Goal: Check status: Check status

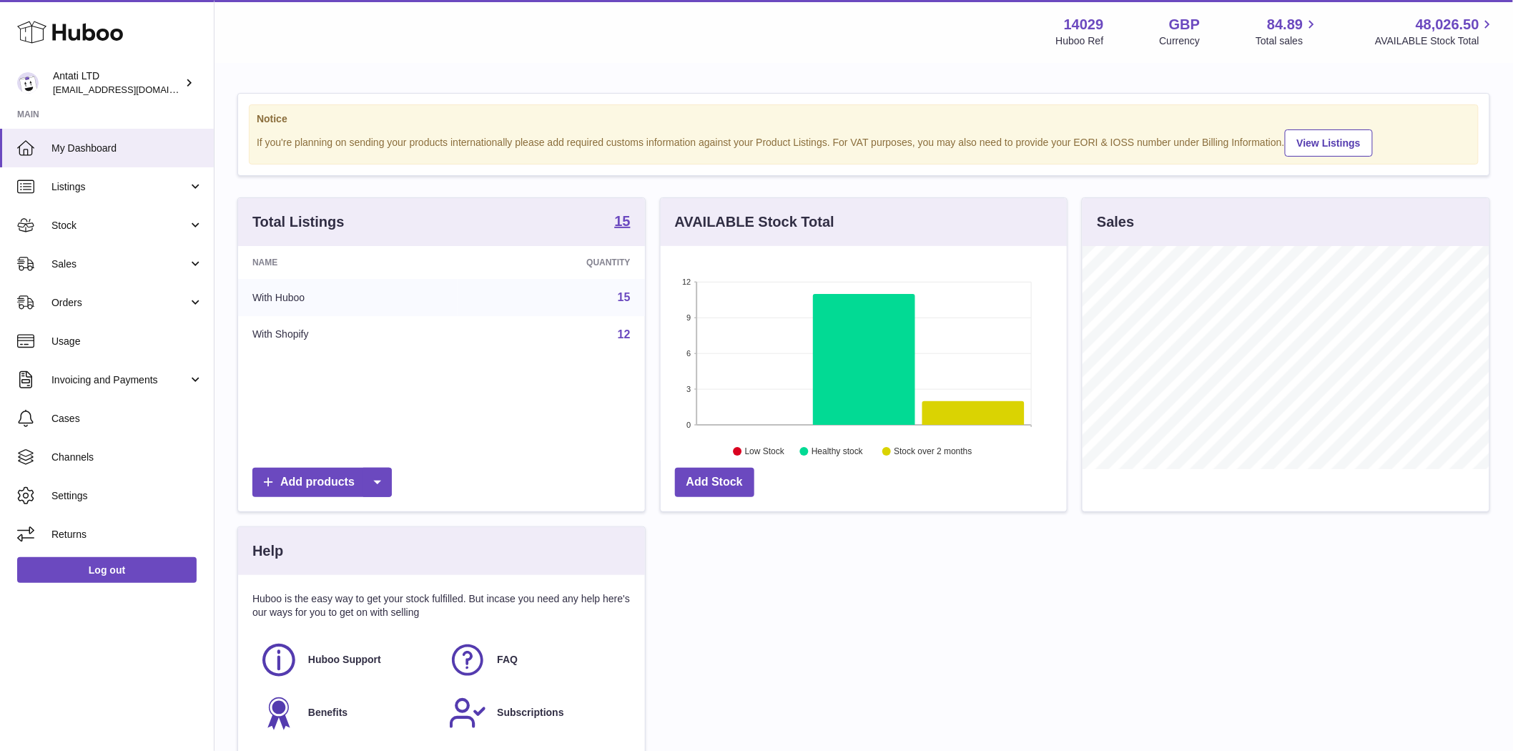
scroll to position [223, 406]
click at [68, 225] on span "Stock" at bounding box center [119, 226] width 137 height 14
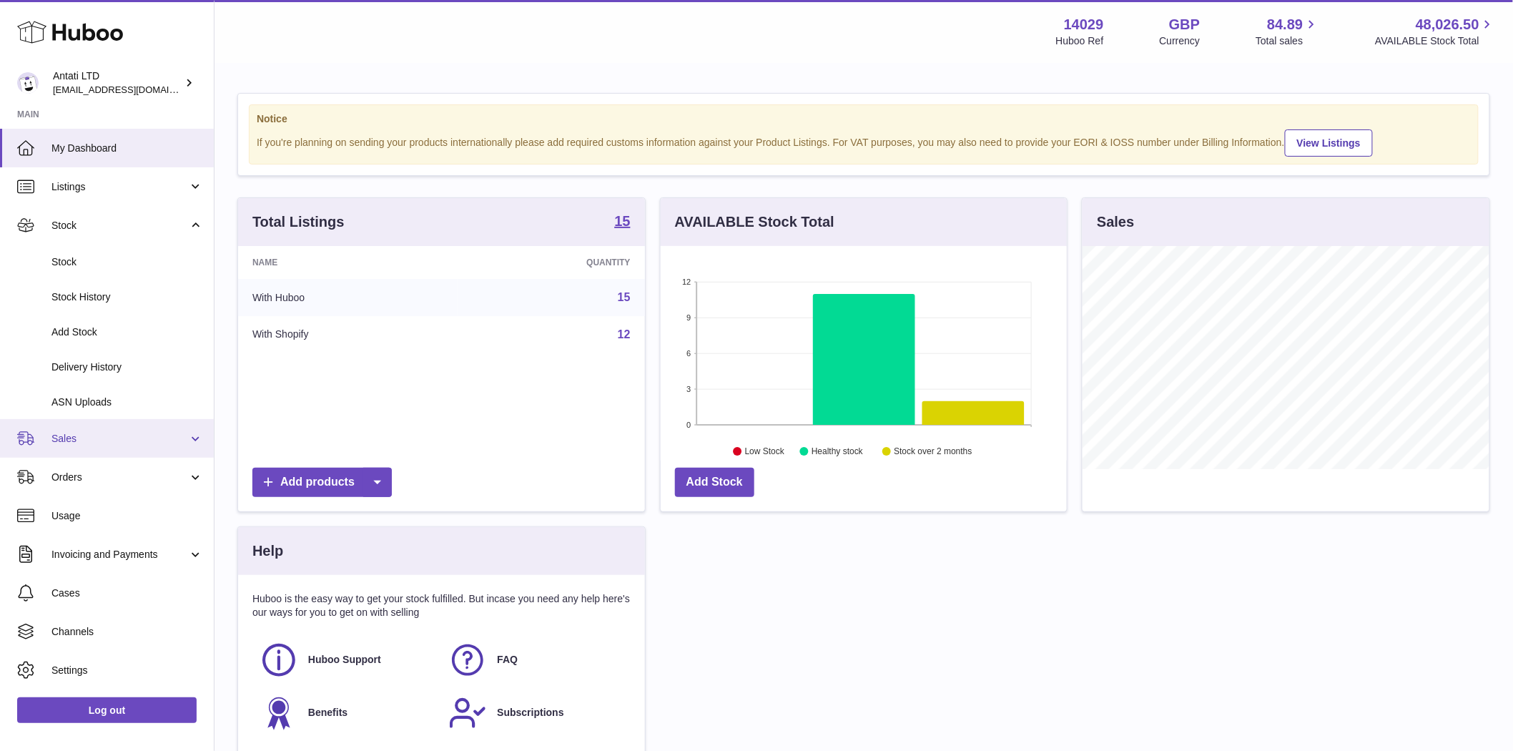
click at [75, 437] on span "Sales" at bounding box center [119, 439] width 137 height 14
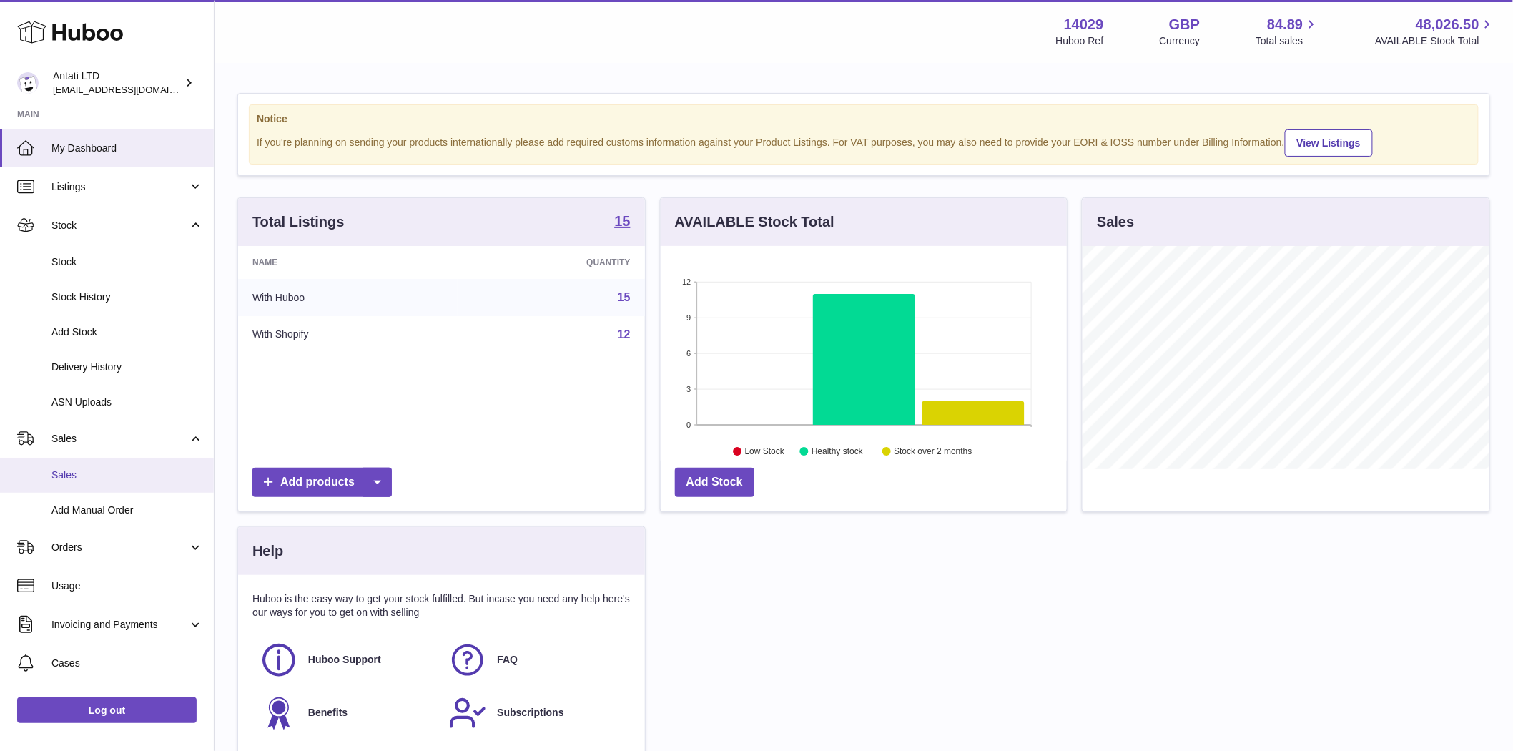
click at [77, 476] on span "Sales" at bounding box center [127, 475] width 152 height 14
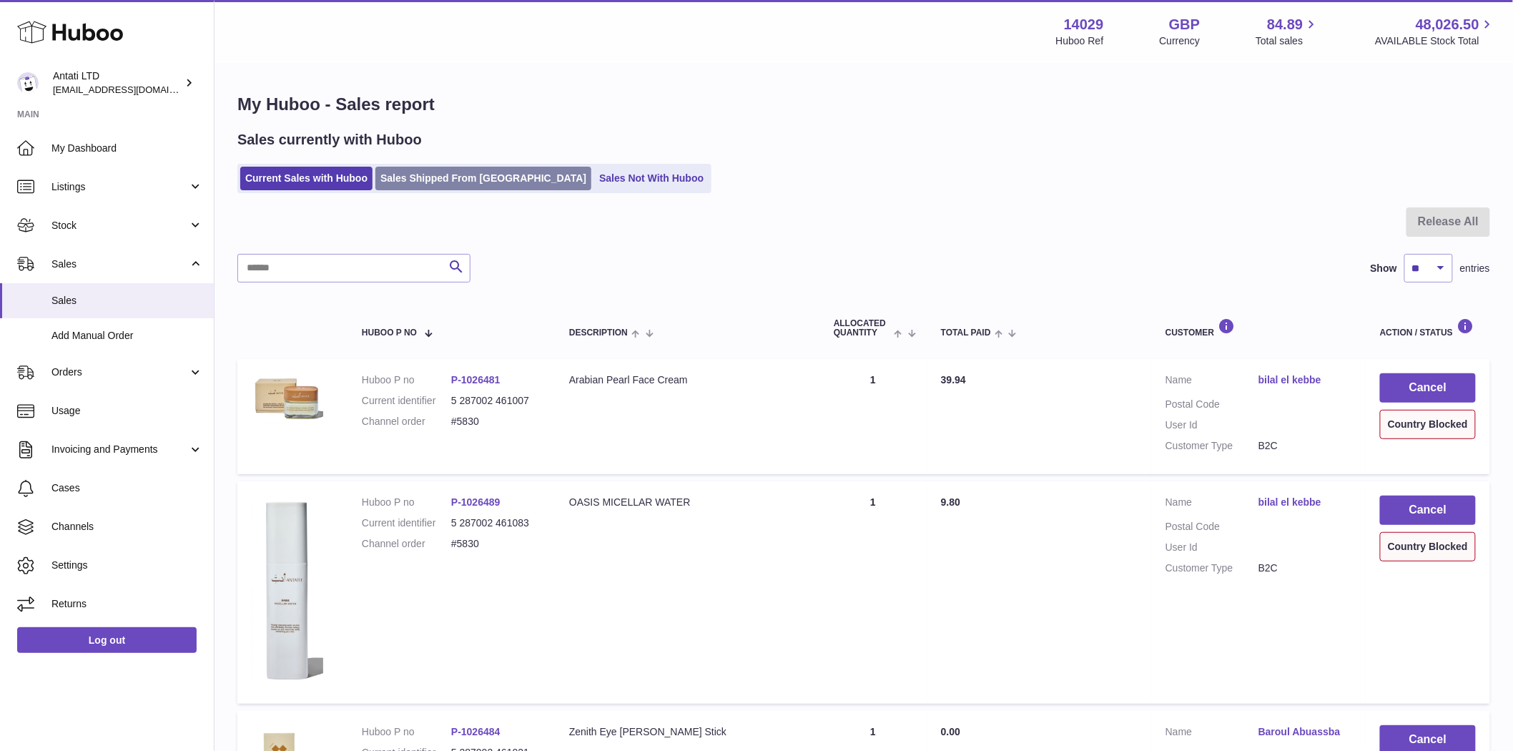
click at [427, 181] on link "Sales Shipped From [GEOGRAPHIC_DATA]" at bounding box center [483, 179] width 216 height 24
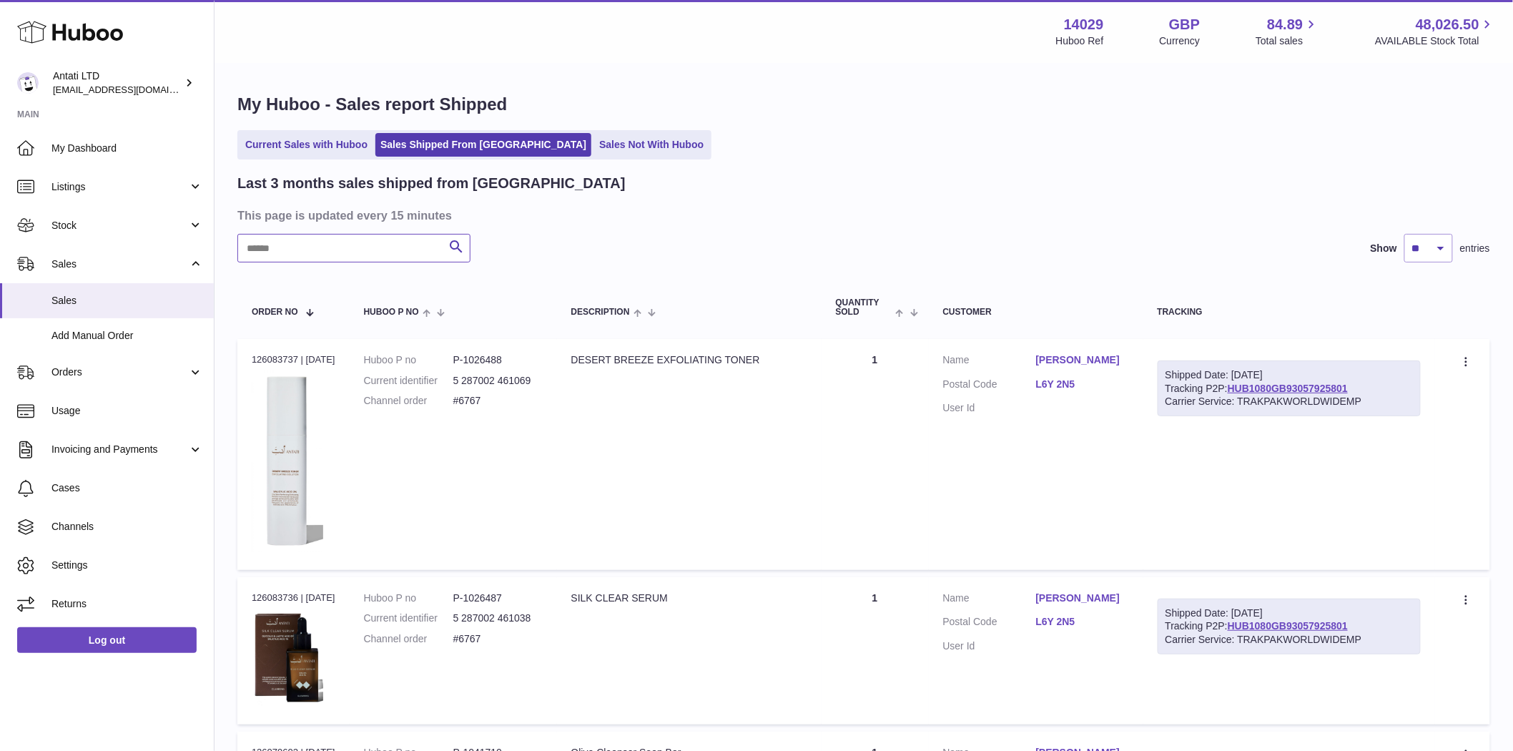
click at [262, 235] on input "text" at bounding box center [353, 248] width 233 height 29
paste input "*****"
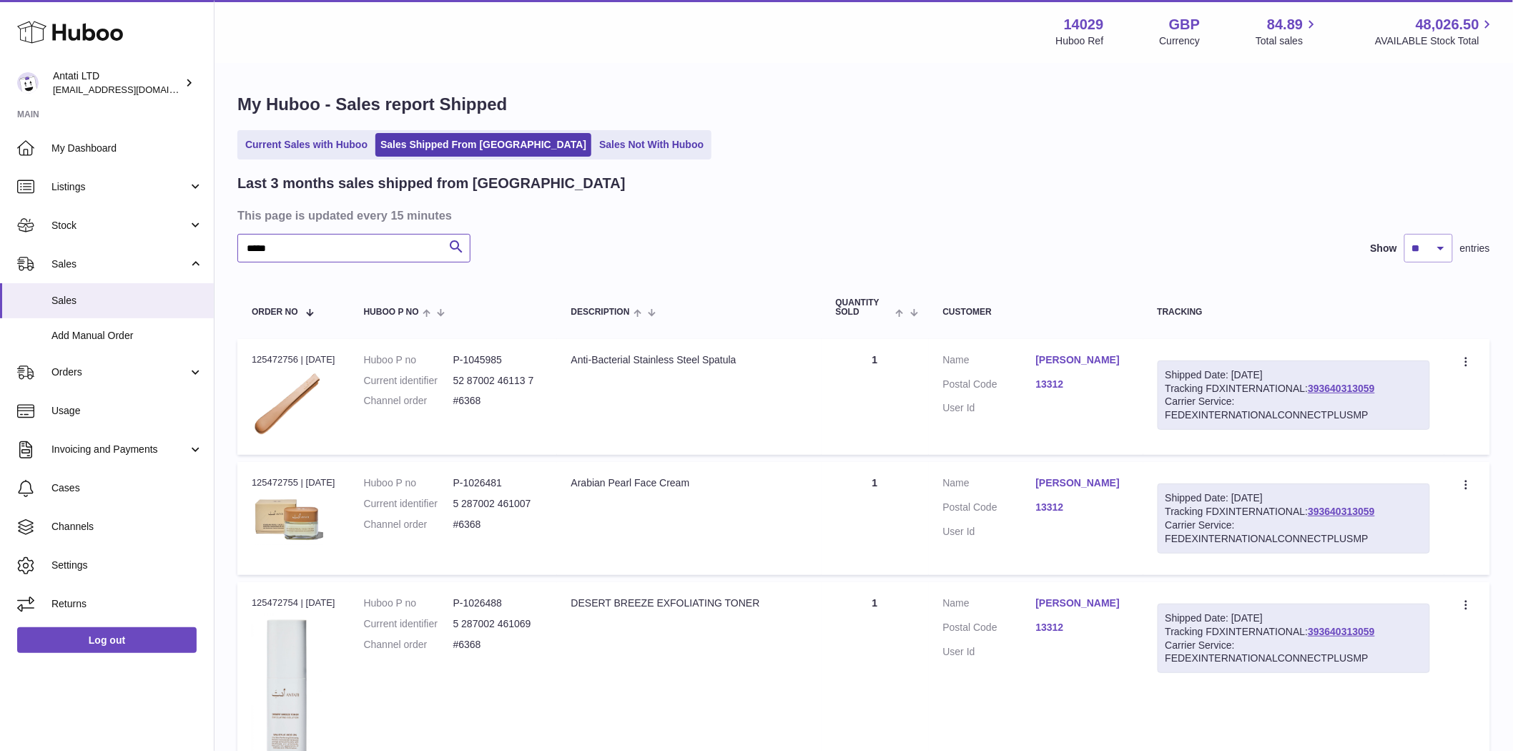
type input "*****"
click at [578, 518] on td "Description Arabian Pearl Face Cream" at bounding box center [689, 518] width 265 height 113
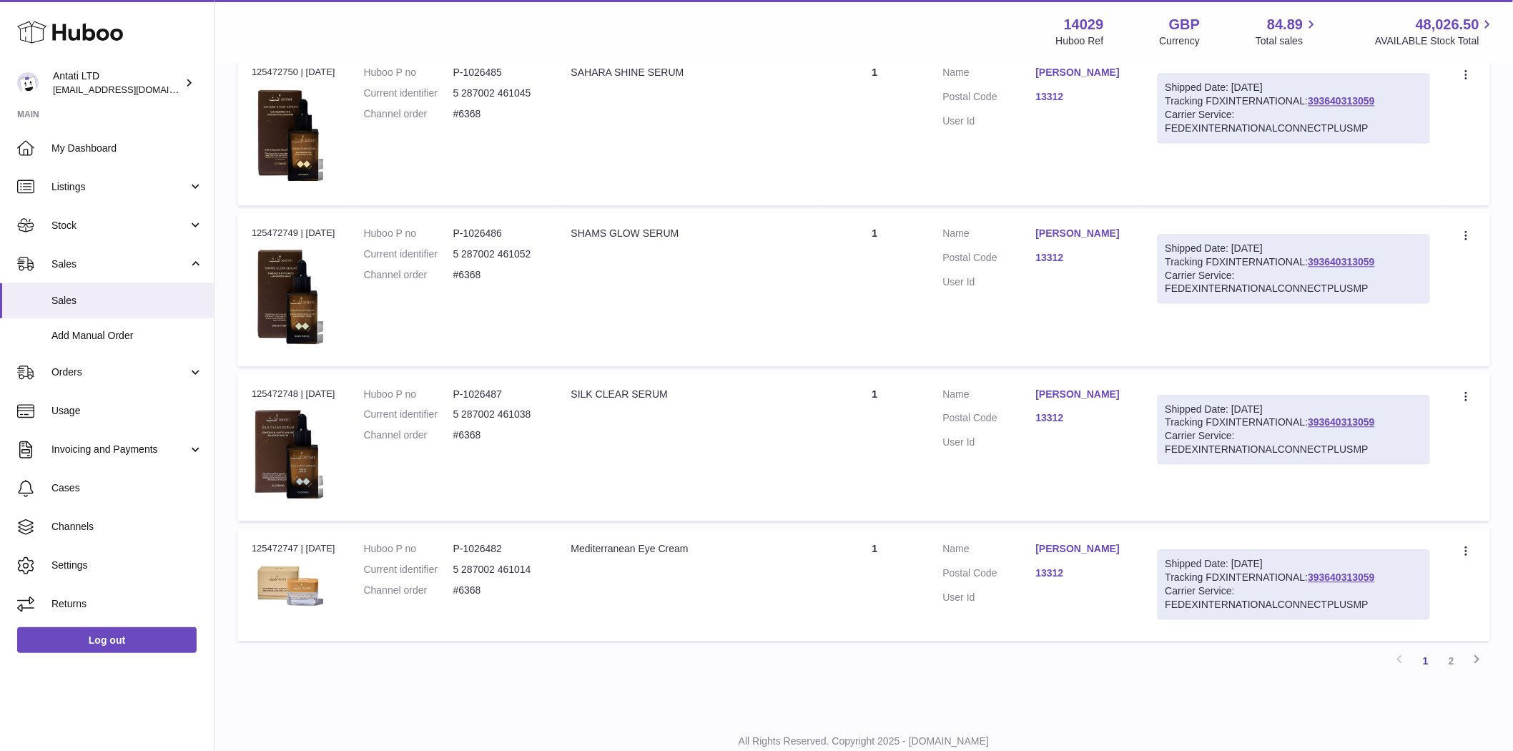
scroll to position [1299, 0]
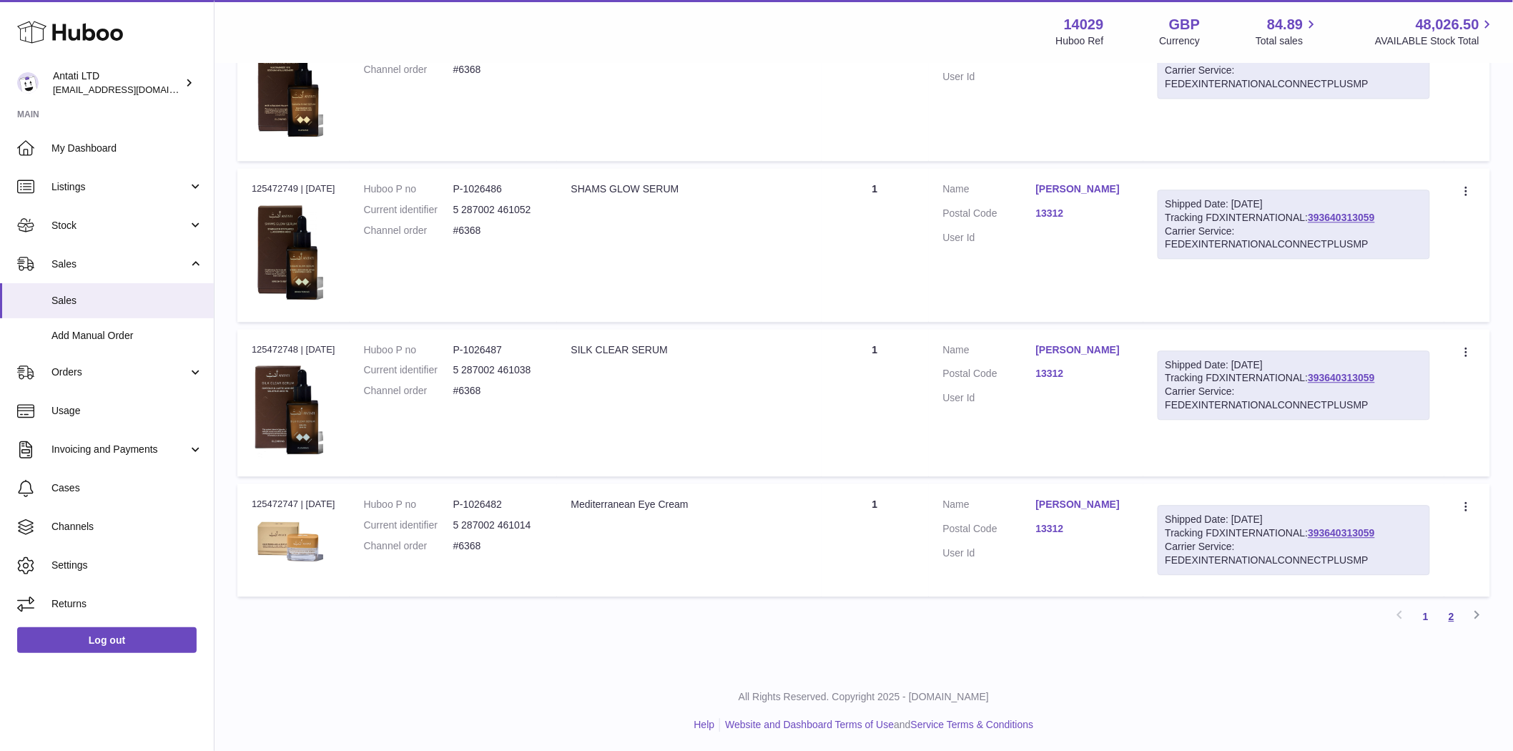
click at [1457, 616] on link "2" at bounding box center [1452, 617] width 26 height 26
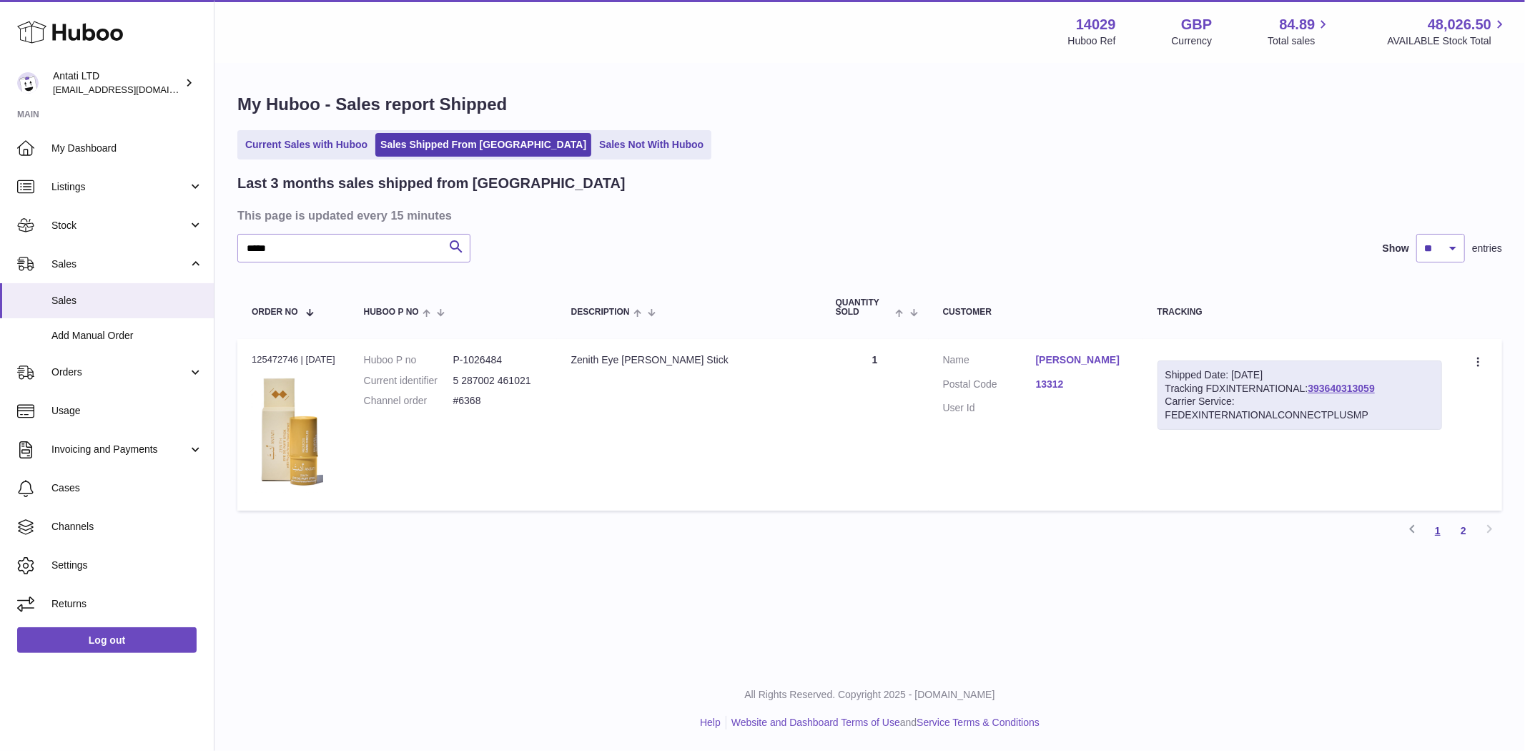
click at [1442, 529] on link "1" at bounding box center [1438, 531] width 26 height 26
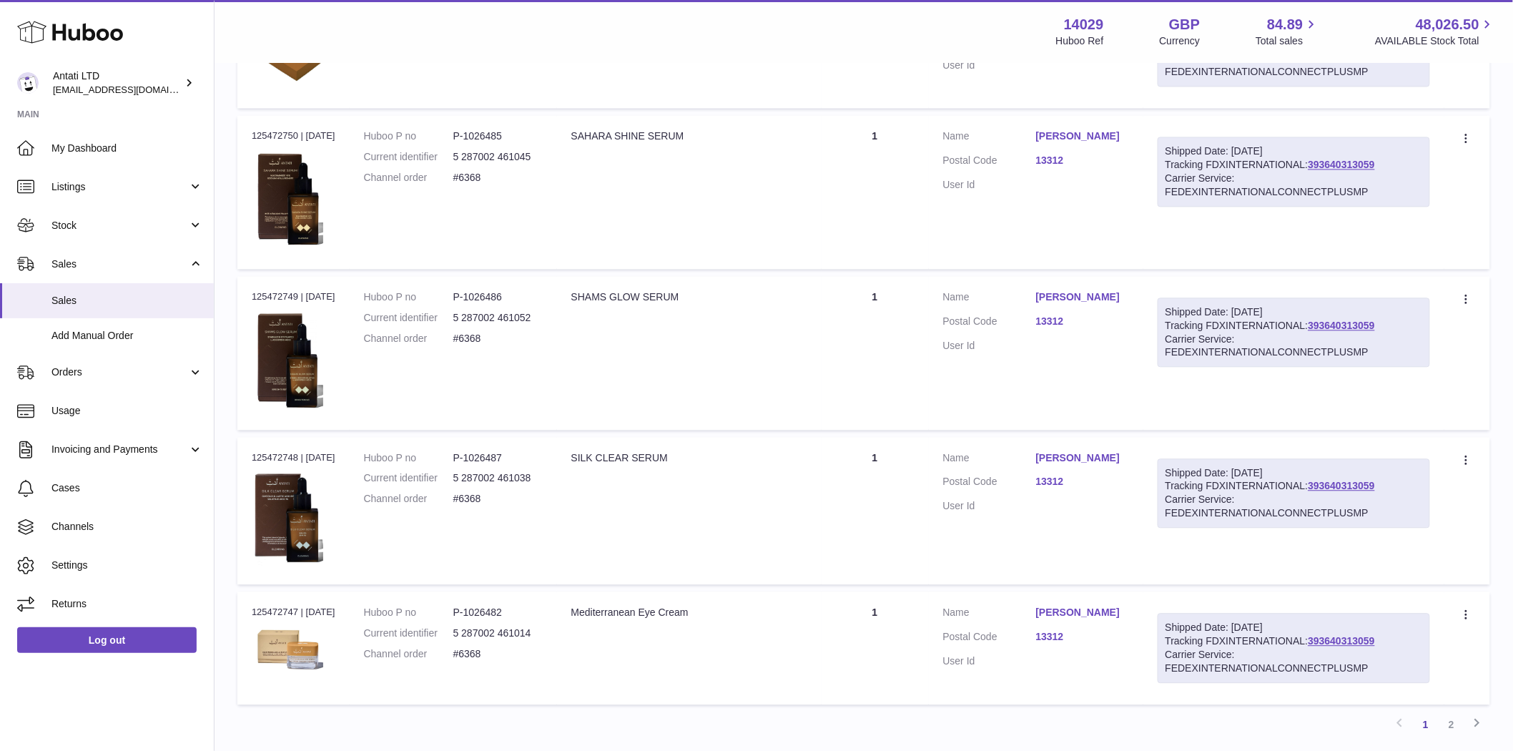
scroll to position [1299, 0]
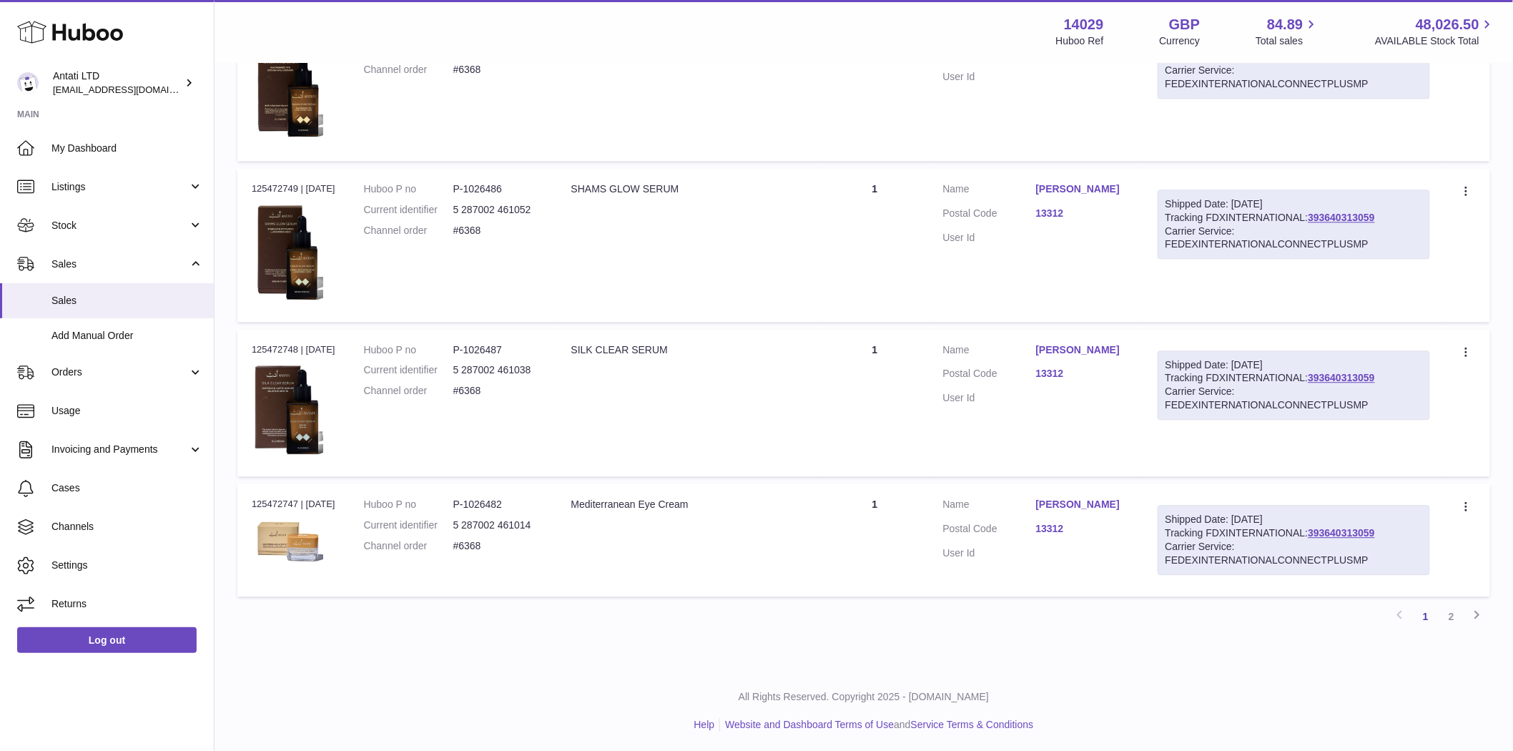
drag, startPoint x: 782, startPoint y: 515, endPoint x: 783, endPoint y: 506, distance: 8.6
click at [783, 513] on td "Description Mediterranean Eye Cream" at bounding box center [689, 539] width 265 height 113
click at [767, 405] on td "Description SILK CLEAR SERUM" at bounding box center [689, 403] width 265 height 148
drag, startPoint x: 772, startPoint y: 270, endPoint x: 787, endPoint y: 195, distance: 76.4
click at [774, 268] on td "Description SHAMS GLOW SERUM" at bounding box center [689, 245] width 265 height 154
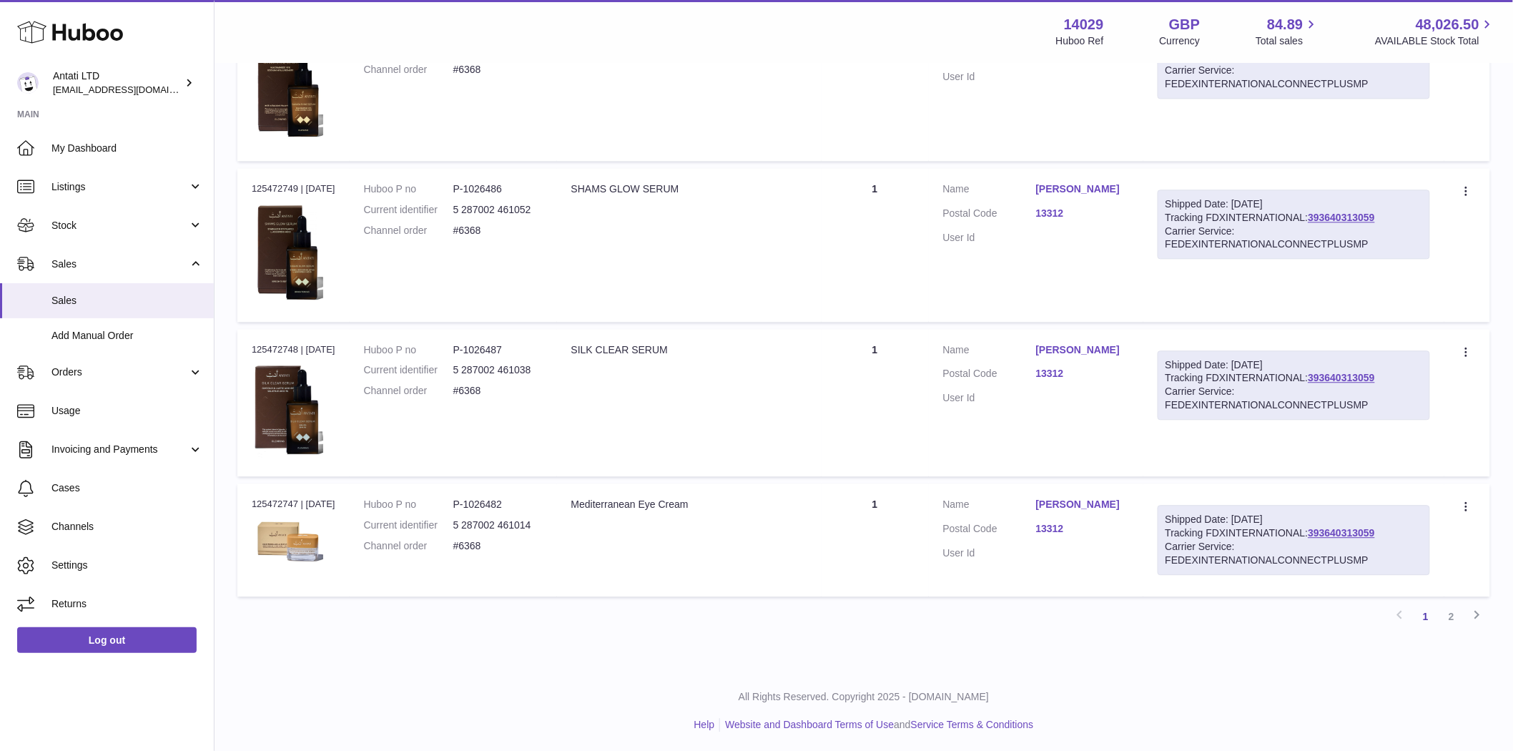
click at [759, 124] on td "Description SAHARA SHINE SERUM" at bounding box center [689, 83] width 265 height 153
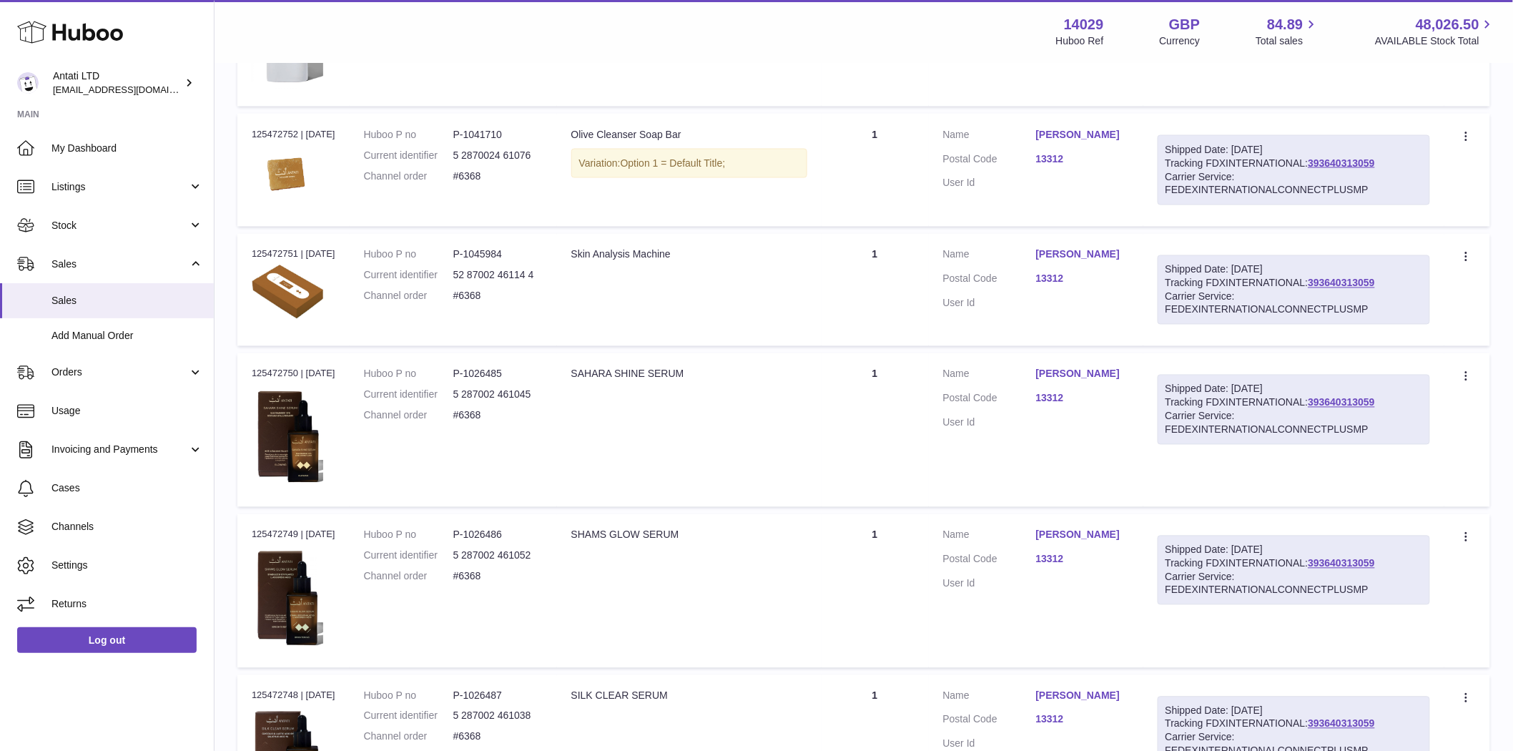
scroll to position [1191, 0]
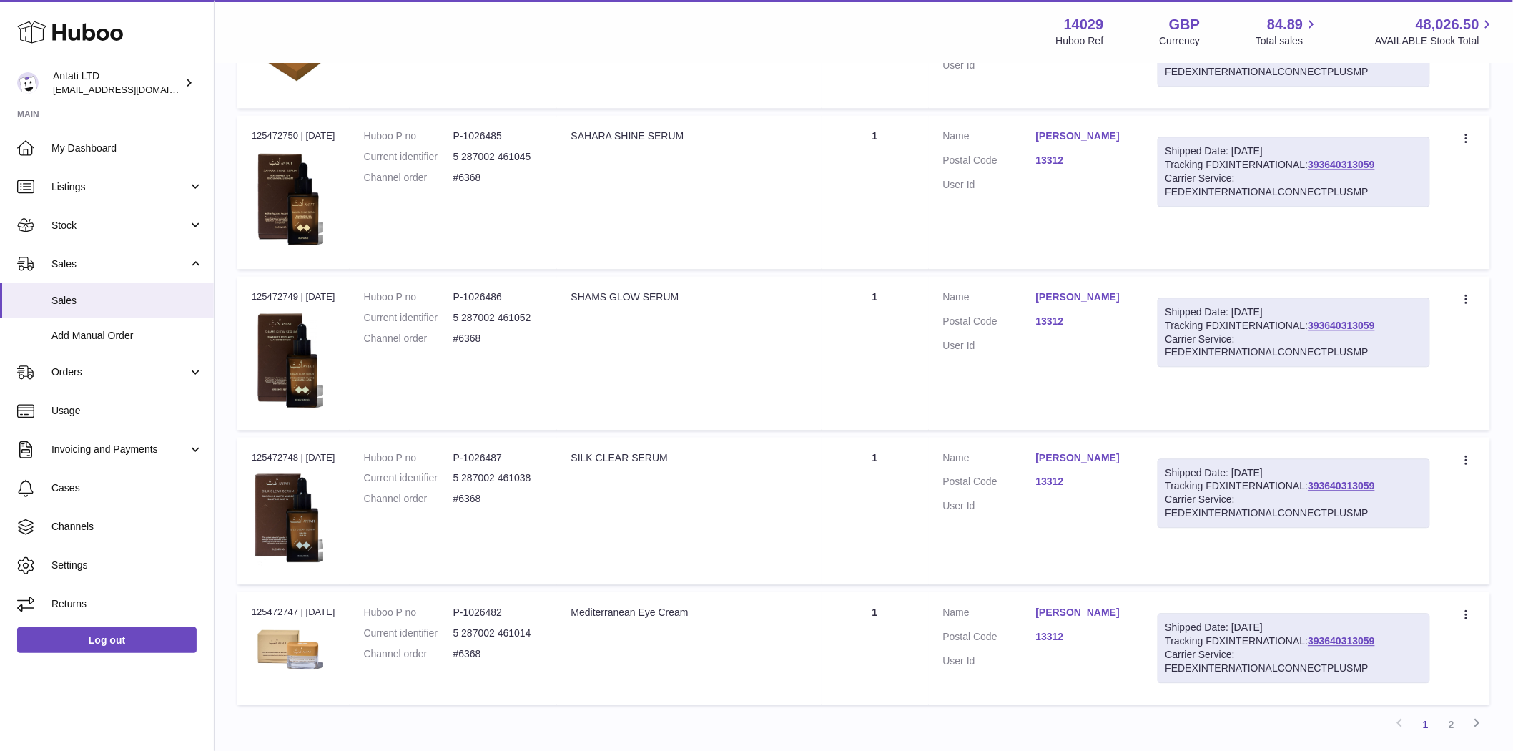
click at [744, 222] on td "Description SAHARA SHINE SERUM" at bounding box center [689, 191] width 265 height 153
click at [737, 317] on td "Description SHAMS GLOW SERUM" at bounding box center [689, 353] width 265 height 154
click at [733, 480] on td "Description SILK CLEAR SERUM" at bounding box center [689, 511] width 265 height 148
click at [760, 656] on td "Description Mediterranean Eye Cream" at bounding box center [689, 647] width 265 height 113
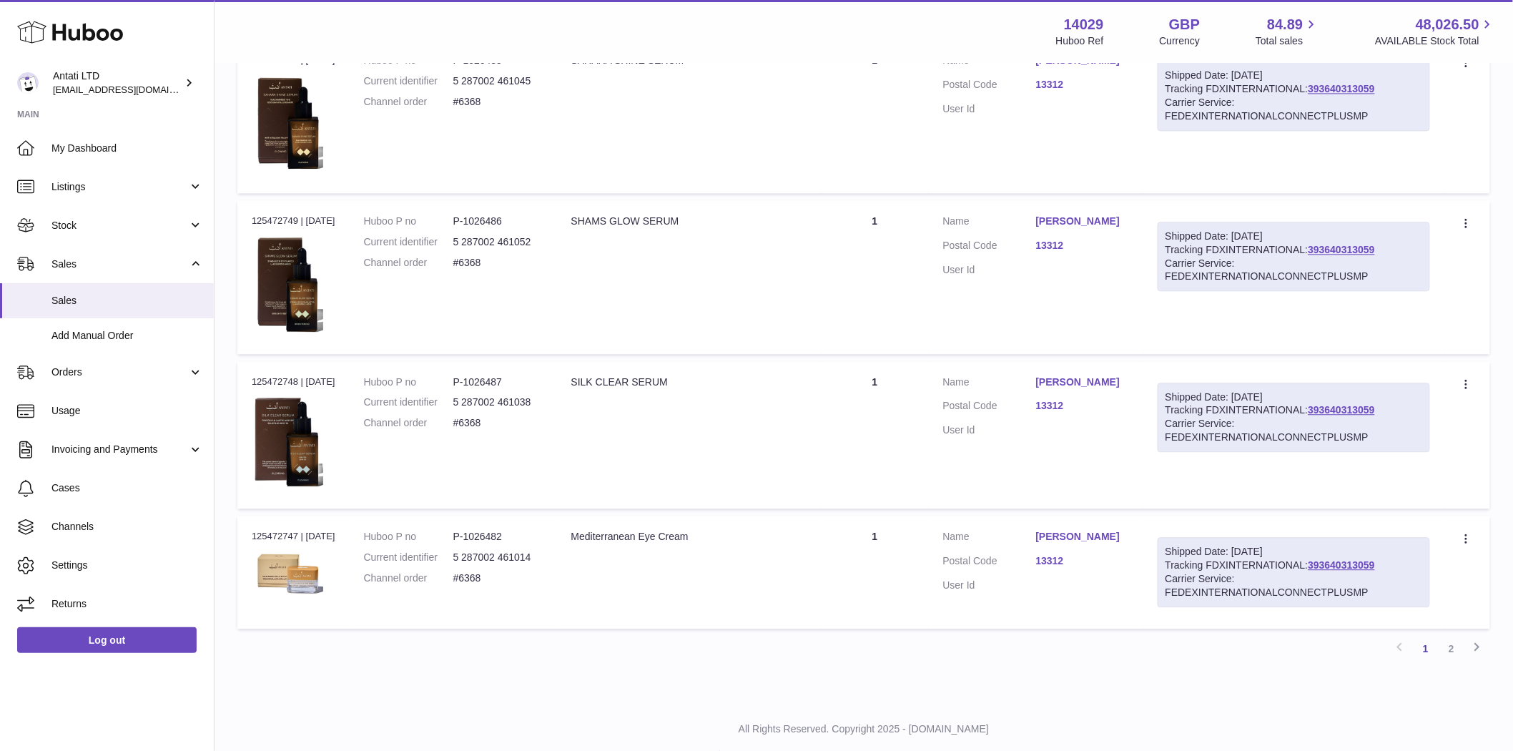
scroll to position [1299, 0]
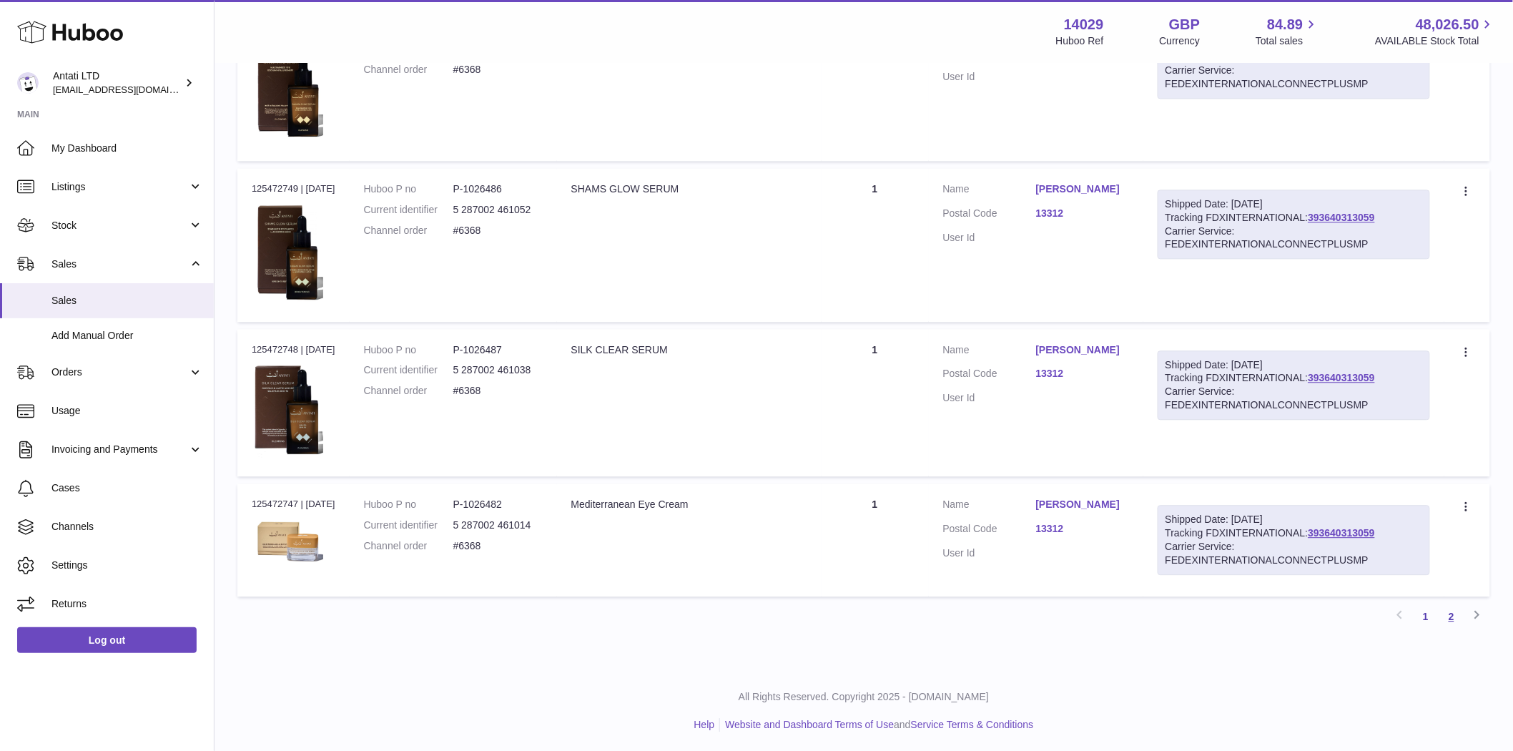
click at [1450, 612] on link "2" at bounding box center [1452, 617] width 26 height 26
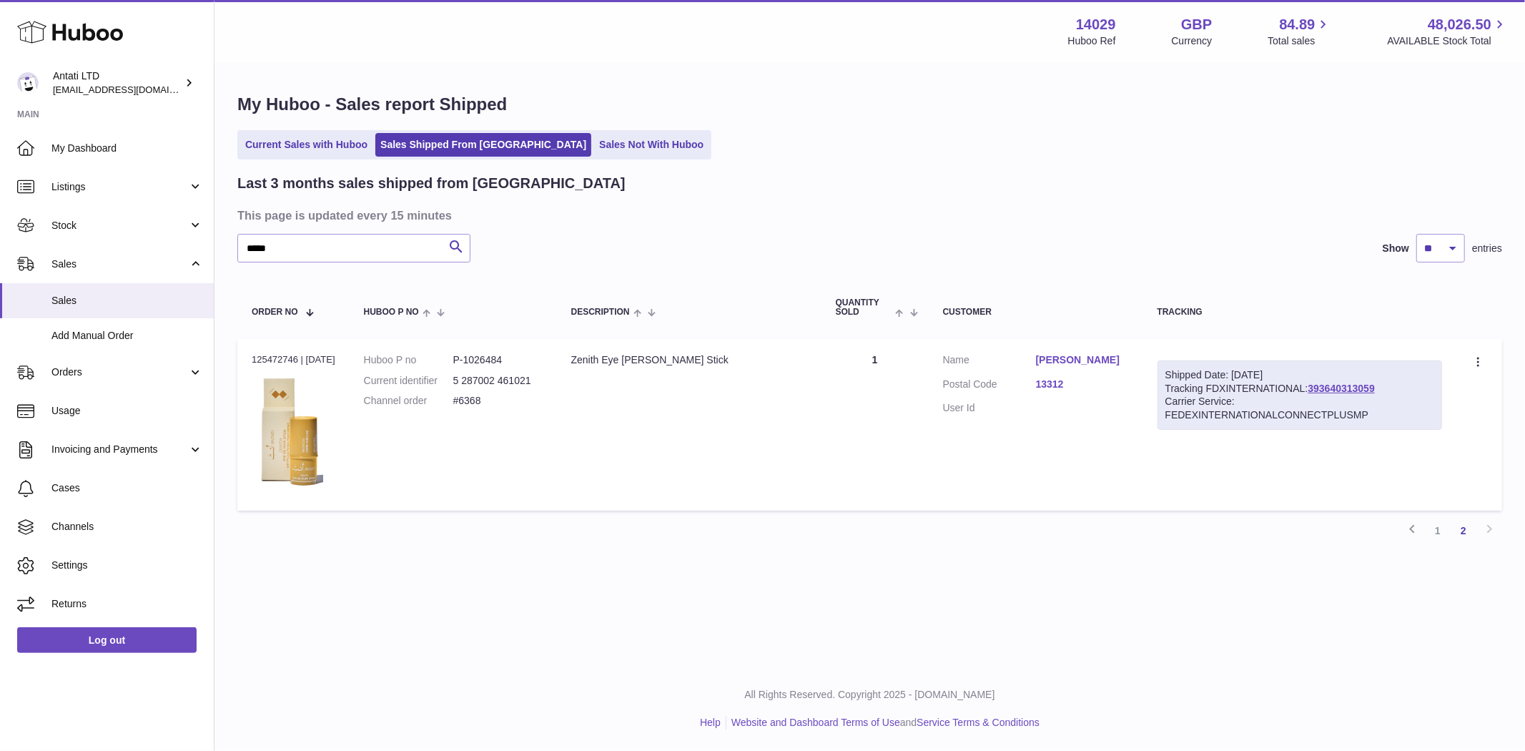
click at [606, 463] on td "Description Zenith Eye De-Puffer Stick" at bounding box center [689, 425] width 265 height 172
click at [1440, 533] on link "1" at bounding box center [1438, 531] width 26 height 26
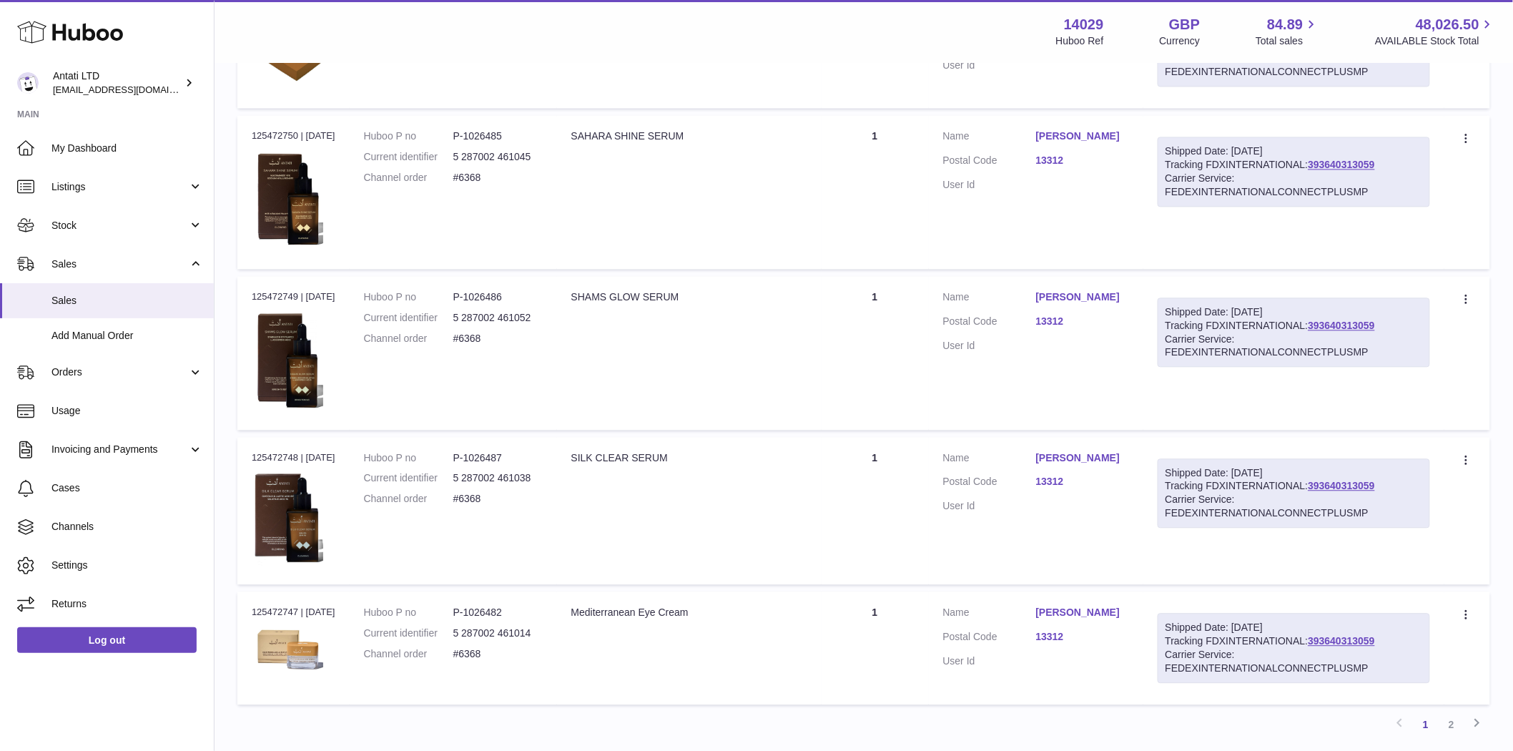
scroll to position [1299, 0]
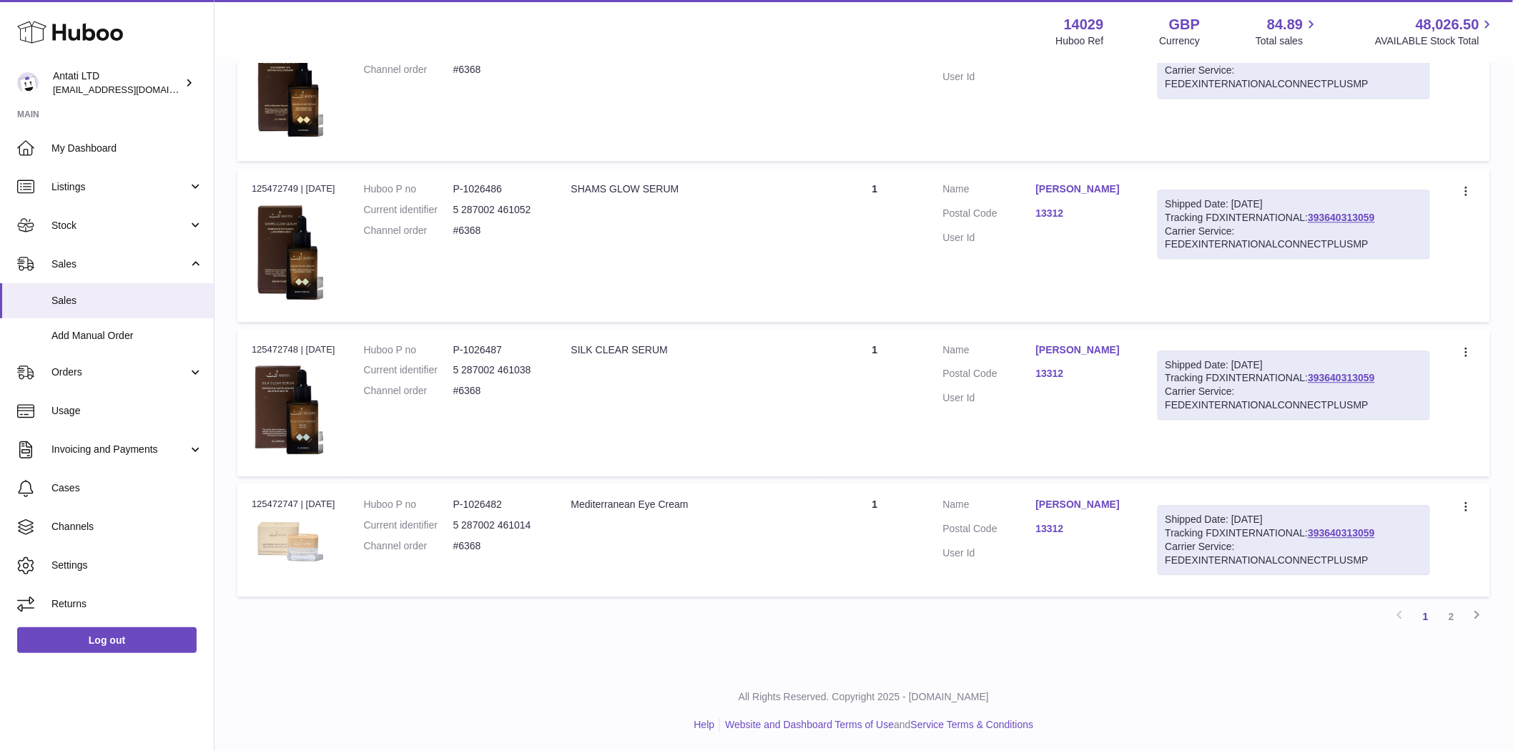
click at [297, 543] on img at bounding box center [288, 541] width 72 height 50
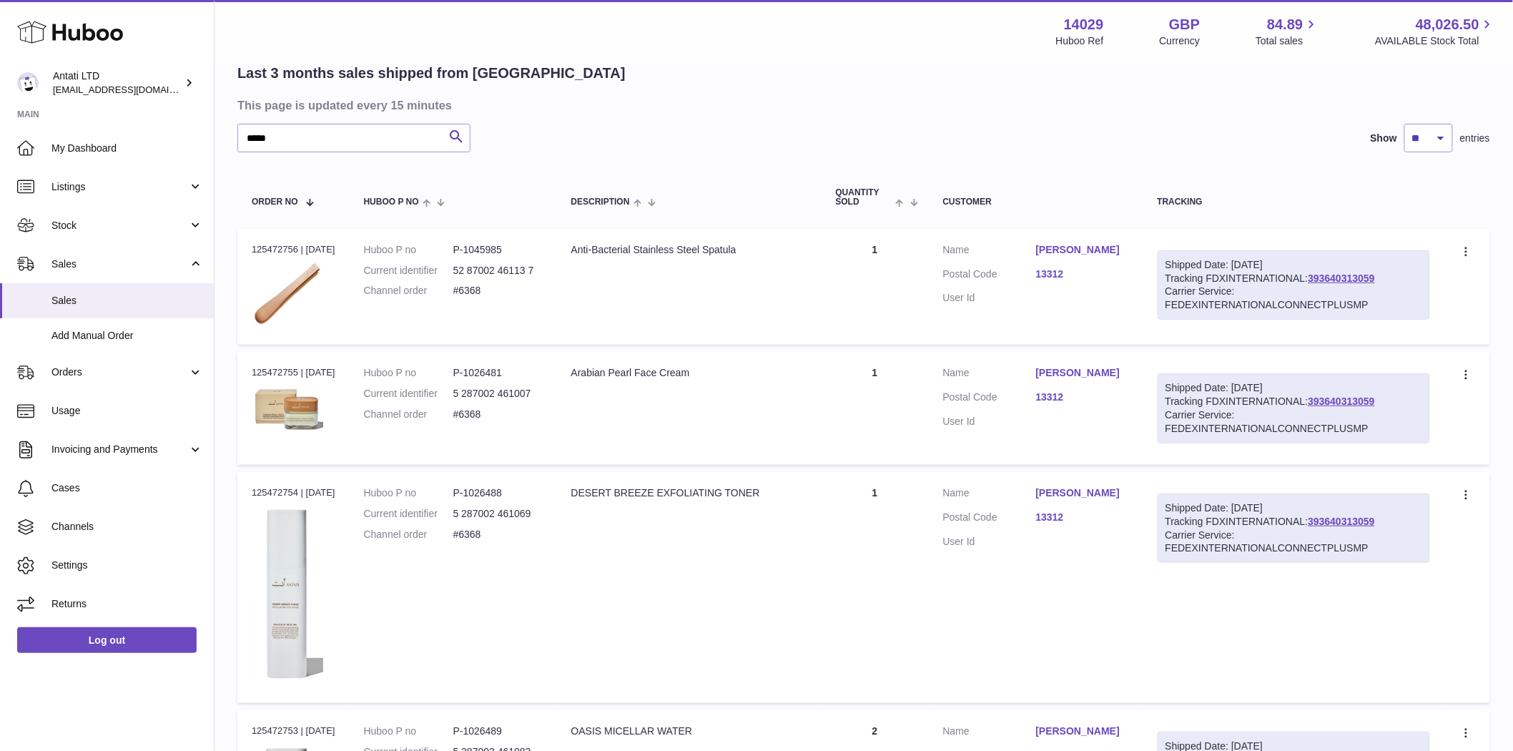
scroll to position [108, 0]
click at [289, 303] on img at bounding box center [288, 295] width 72 height 67
drag, startPoint x: 516, startPoint y: 255, endPoint x: 476, endPoint y: 260, distance: 39.6
click at [476, 260] on dl "Huboo P no P-1045985 Current identifier 52 87002 46113 7 Channel order #6368" at bounding box center [453, 276] width 179 height 62
copy dd "1045985"
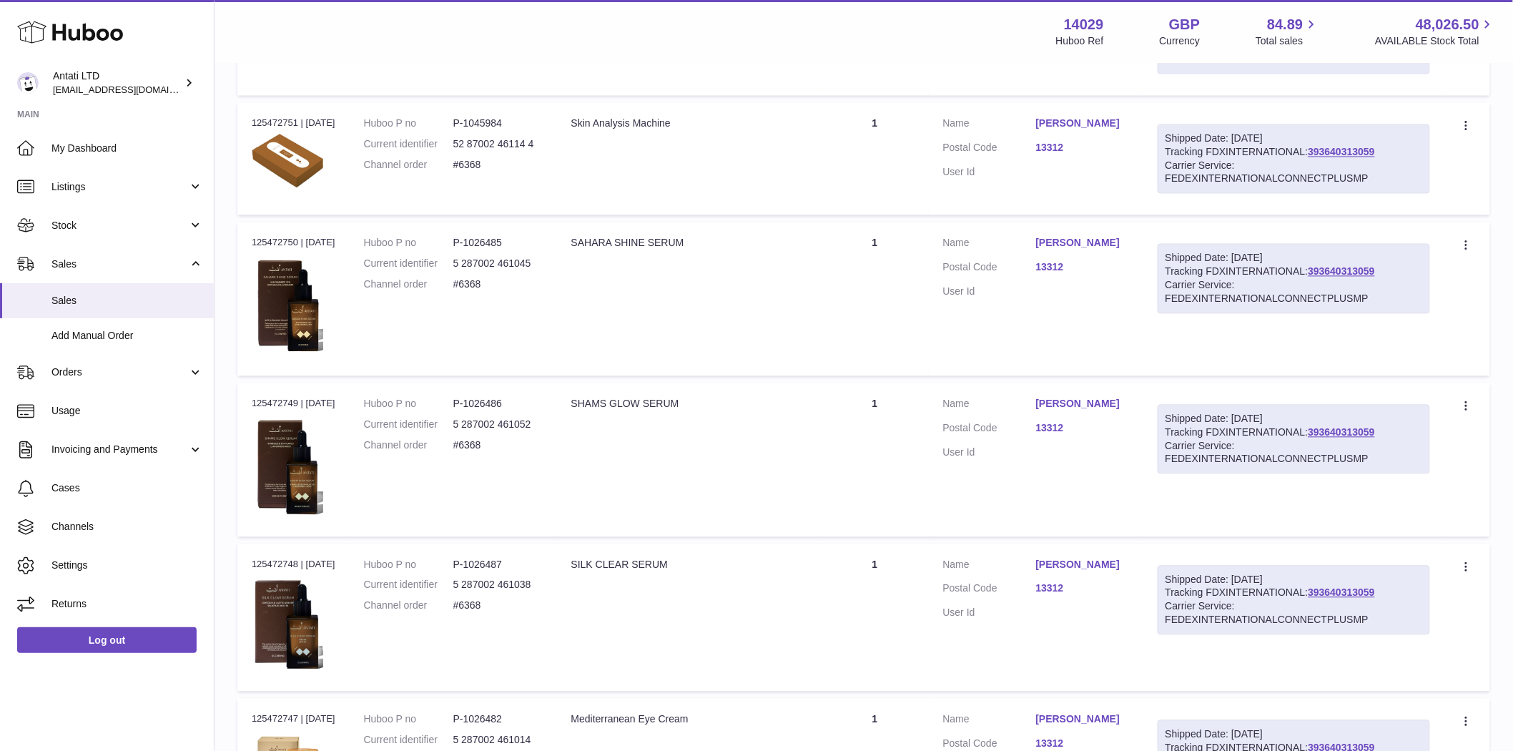
scroll to position [1061, 0]
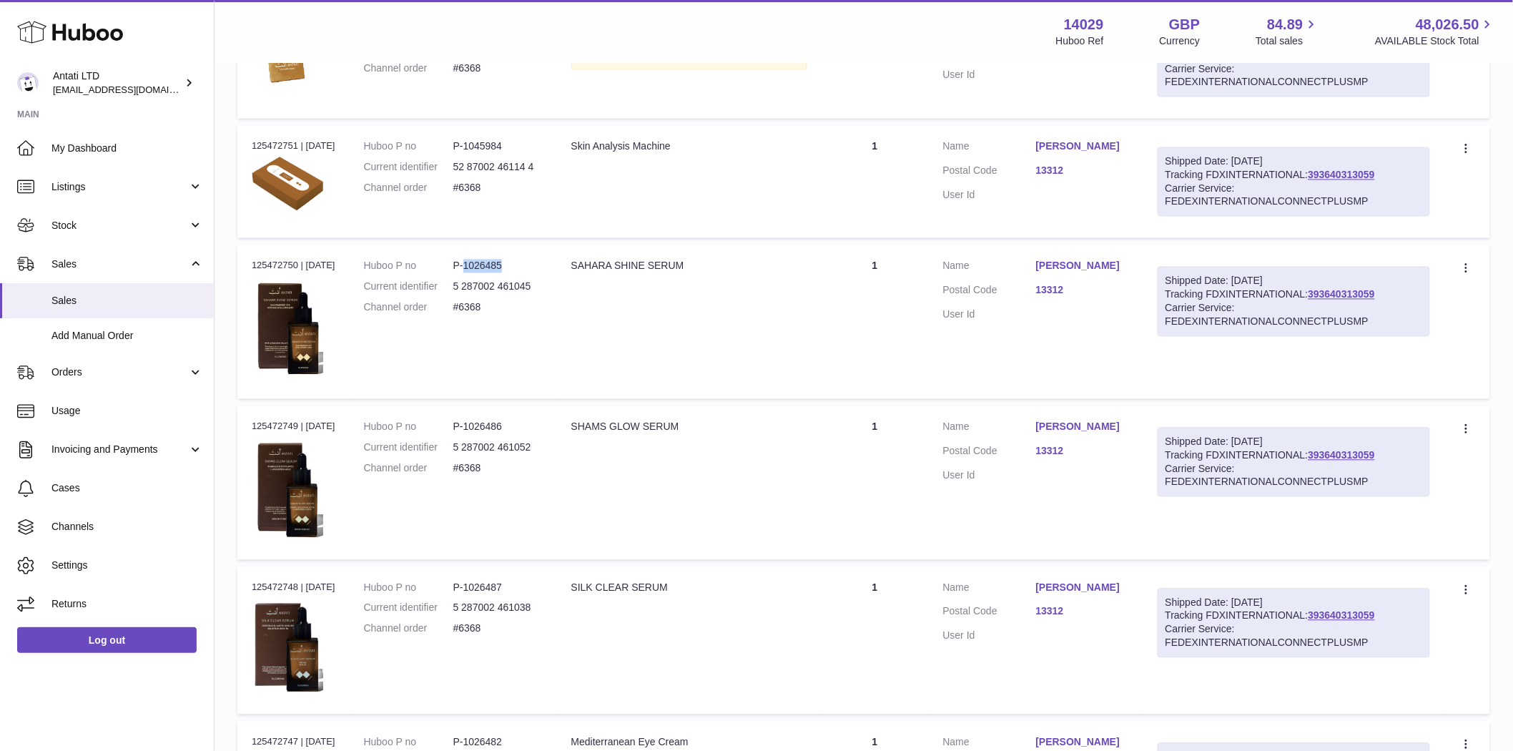
drag, startPoint x: 528, startPoint y: 270, endPoint x: 475, endPoint y: 274, distance: 53.1
click at [475, 274] on dl "Huboo P no P-1026485 Current identifier 5 287002 461045 Channel order #6368" at bounding box center [453, 291] width 179 height 62
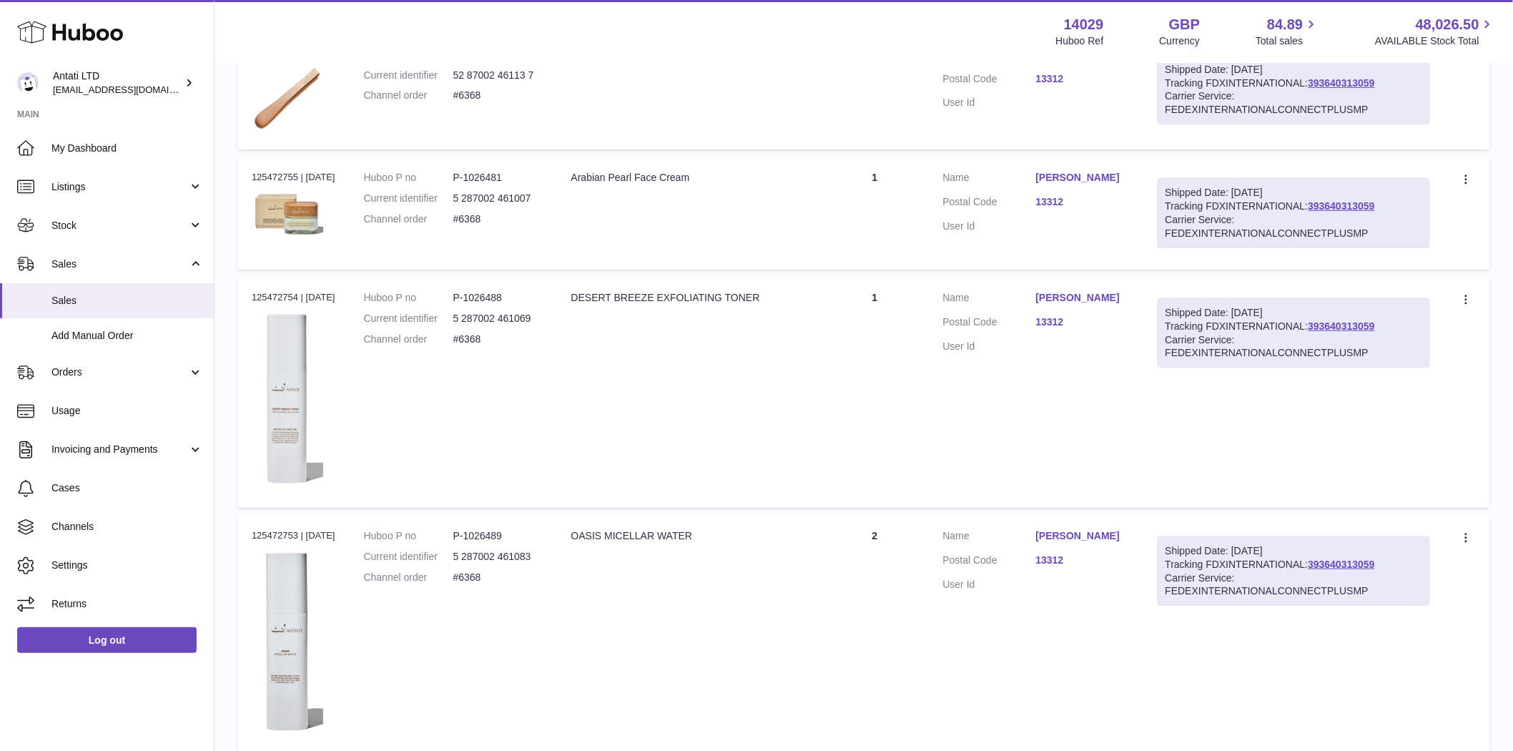
scroll to position [346, 0]
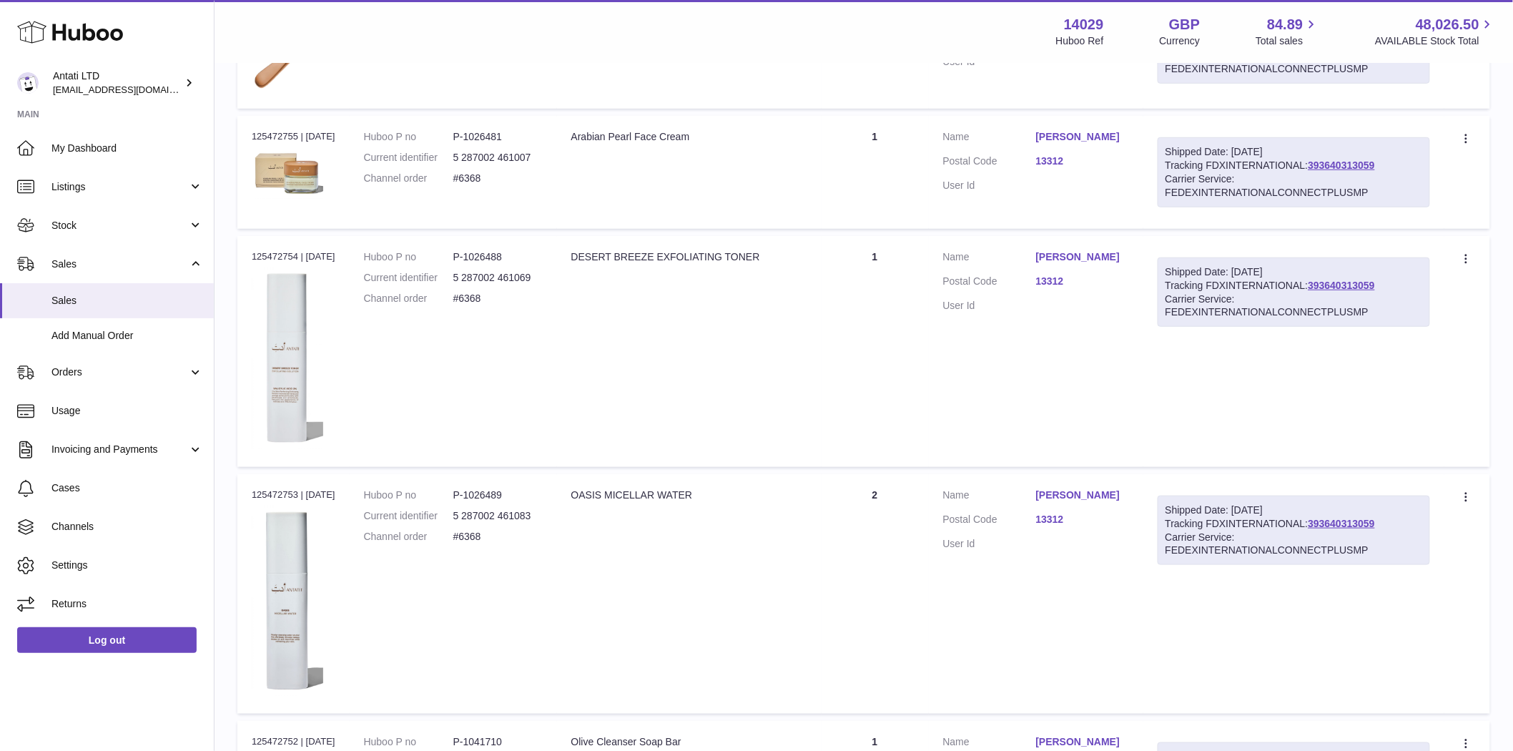
drag, startPoint x: 297, startPoint y: 492, endPoint x: 251, endPoint y: 491, distance: 45.8
click at [252, 491] on div "Order no 125472753 | 26th Sep" at bounding box center [294, 494] width 84 height 13
copy div "125472753"
